Goal: Task Accomplishment & Management: Complete application form

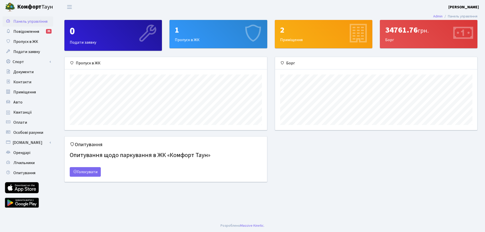
scroll to position [73, 202]
click at [195, 39] on div "1 Пропуск в ЖК" at bounding box center [218, 34] width 97 height 28
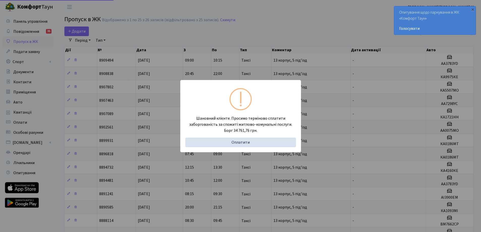
select select "25"
click at [280, 53] on div "Шановний клієнте. Просимо терміново сплатити заборгованість за спожиті житлово-…" at bounding box center [240, 116] width 481 height 232
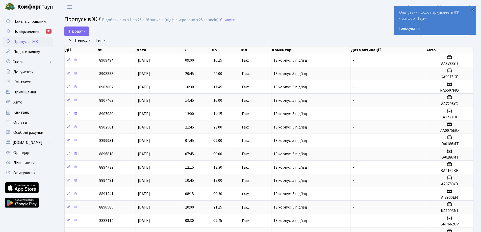
click at [291, 27] on div "Додати" at bounding box center [199, 32] width 270 height 10
click at [474, 10] on div "×" at bounding box center [473, 9] width 5 height 5
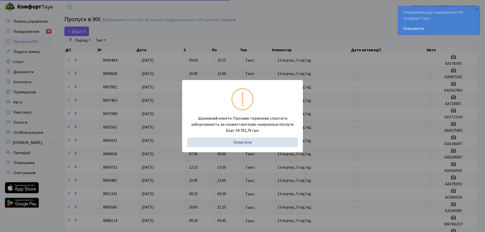
select select "25"
click at [261, 26] on div "Шановний клієнте. Просимо терміново сплатити заборгованість за спожиті житлово-…" at bounding box center [240, 116] width 481 height 232
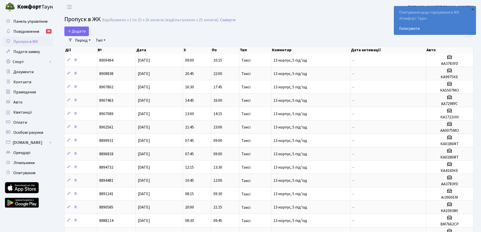
click at [474, 8] on div "×" at bounding box center [473, 9] width 5 height 5
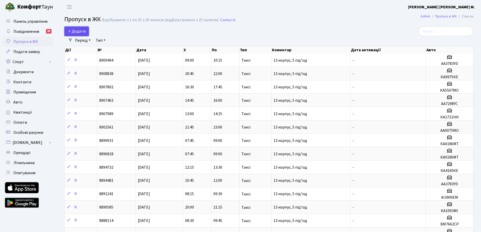
click at [80, 33] on span "Додати" at bounding box center [77, 32] width 18 height 6
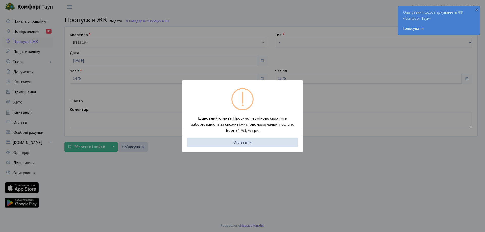
click at [324, 24] on div "Шановний клієнте. Просимо терміново сплатити заборгованість за спожиті житлово-…" at bounding box center [242, 116] width 485 height 232
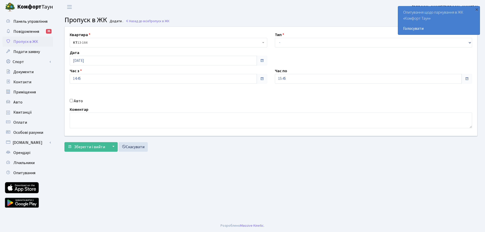
click at [72, 100] on input "Авто" at bounding box center [71, 100] width 3 height 3
checkbox input "true"
type input "AB8789IP"
click at [299, 41] on select "- Доставка Таксі Гості Сервіс" at bounding box center [374, 43] width 198 height 10
select select "1"
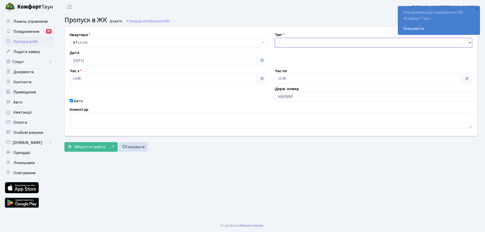
click at [275, 38] on select "- Доставка Таксі Гості Сервіс" at bounding box center [374, 43] width 198 height 10
click at [89, 147] on span "Зберегти і вийти" at bounding box center [89, 147] width 31 height 6
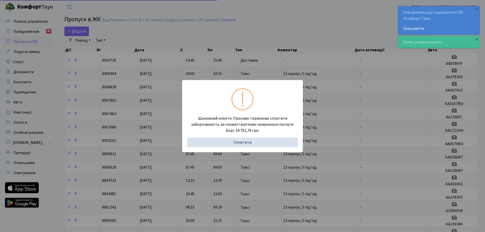
select select "25"
click at [321, 28] on div "Шановний клієнте. Просимо терміново сплатити заборгованість за спожиті житлово-…" at bounding box center [240, 116] width 481 height 232
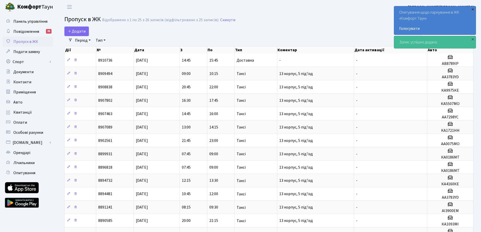
click at [474, 9] on div "×" at bounding box center [473, 9] width 5 height 5
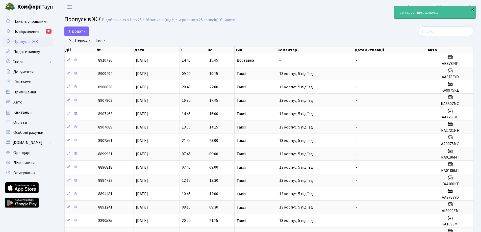
click at [474, 9] on div "×" at bounding box center [473, 9] width 5 height 5
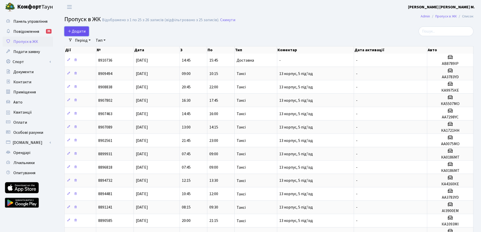
click at [75, 32] on span "Додати" at bounding box center [77, 32] width 18 height 6
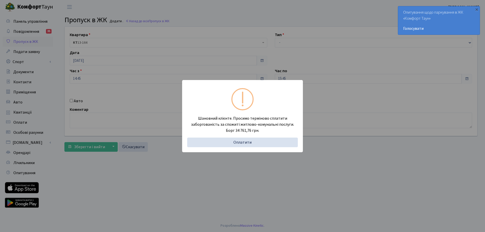
click at [304, 21] on div "Шановний клієнте. Просимо терміново сплатити заборгованість за спожиті житлово-…" at bounding box center [242, 116] width 485 height 232
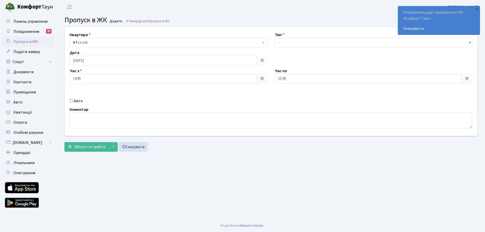
click at [80, 101] on label "Авто" at bounding box center [78, 101] width 9 height 6
click at [73, 101] on input "Авто" at bounding box center [71, 100] width 3 height 3
checkbox input "true"
click at [290, 98] on input "AB8789IP" at bounding box center [374, 97] width 198 height 10
type input "AB8789NP"
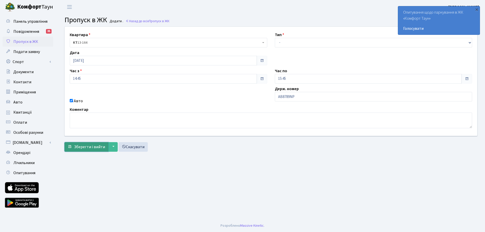
click at [87, 148] on span "Зберегти і вийти" at bounding box center [89, 147] width 31 height 6
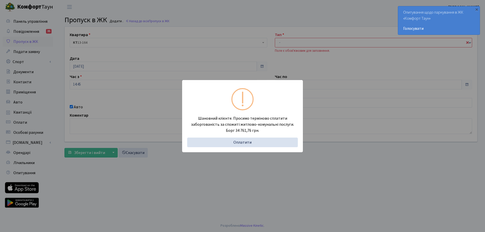
click at [310, 41] on div "Шановний клієнте. Просимо терміново сплатити заборгованість за спожиті житлово-…" at bounding box center [242, 116] width 485 height 232
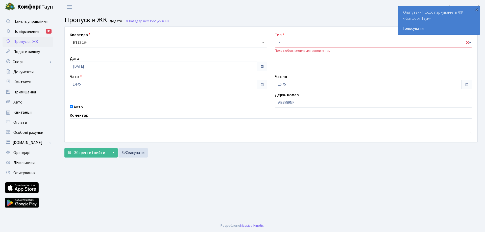
click at [307, 49] on div "Поле є обов'язковим для заповнення." at bounding box center [374, 51] width 198 height 5
click at [312, 43] on select "- Доставка Таксі Гості Сервіс" at bounding box center [374, 43] width 198 height 10
click at [275, 38] on select "- Доставка Таксі Гості Сервіс" at bounding box center [374, 43] width 198 height 10
click at [286, 41] on select "- Доставка Таксі Гості Сервіс" at bounding box center [374, 43] width 198 height 10
select select "1"
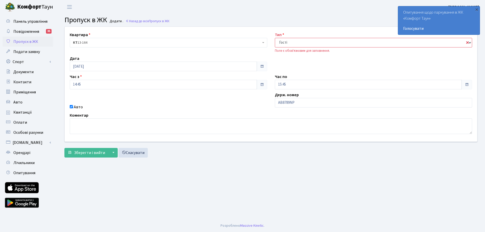
click at [275, 38] on select "- Доставка Таксі Гості Сервіс" at bounding box center [374, 43] width 198 height 10
click at [93, 154] on span "Зберегти і вийти" at bounding box center [89, 153] width 31 height 6
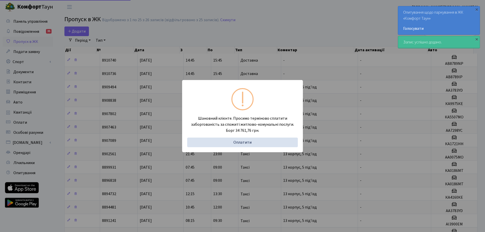
select select "25"
click at [285, 30] on div "Шановний клієнте. Просимо терміново сплатити заборгованість за спожиті житлово-…" at bounding box center [240, 116] width 481 height 232
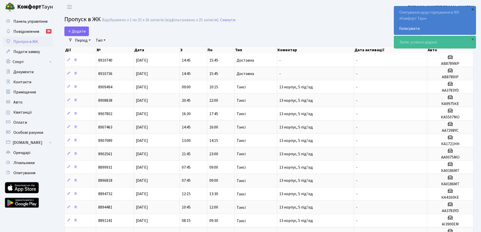
click at [473, 10] on div "×" at bounding box center [473, 9] width 5 height 5
